Goal: Information Seeking & Learning: Understand process/instructions

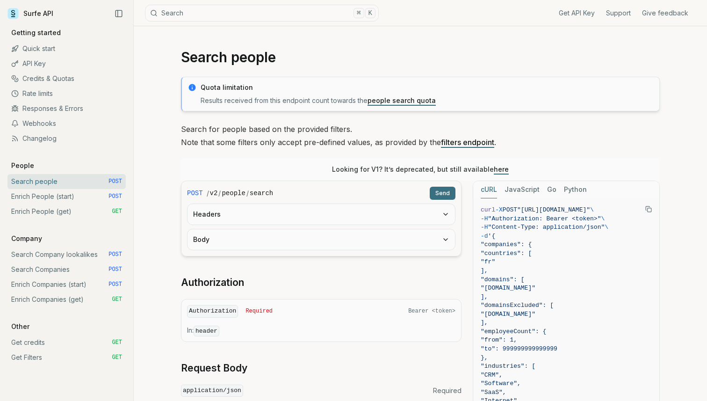
click at [36, 44] on link "Quick start" at bounding box center [66, 48] width 118 height 15
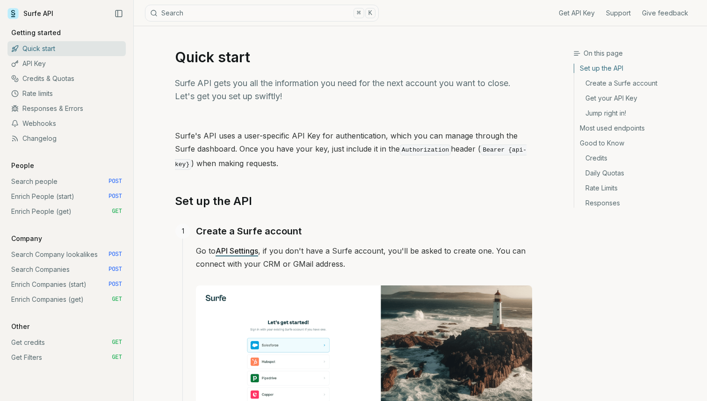
click at [38, 180] on link "Search people POST" at bounding box center [66, 181] width 118 height 15
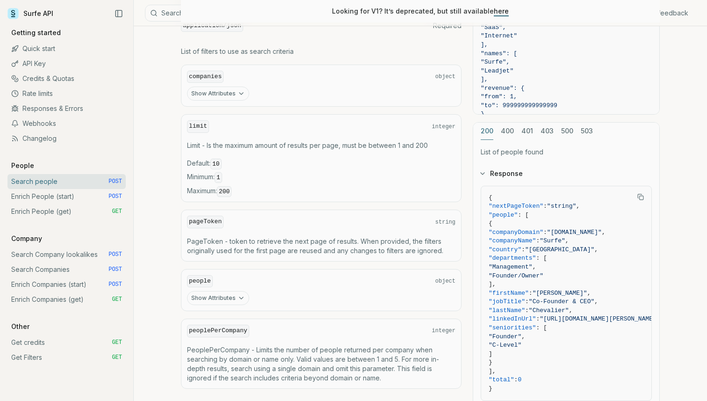
scroll to position [361, 0]
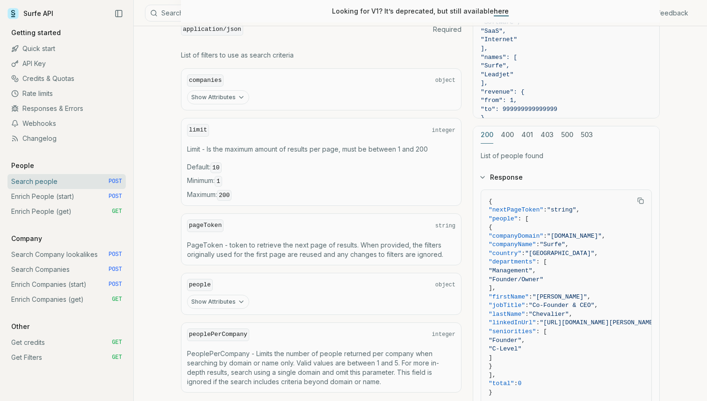
click at [222, 295] on button "Show Attributes" at bounding box center [218, 302] width 62 height 14
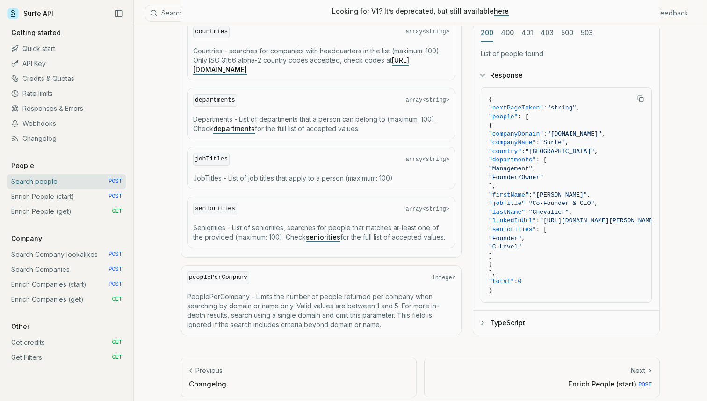
scroll to position [655, 0]
